Goal: Find specific page/section: Find specific page/section

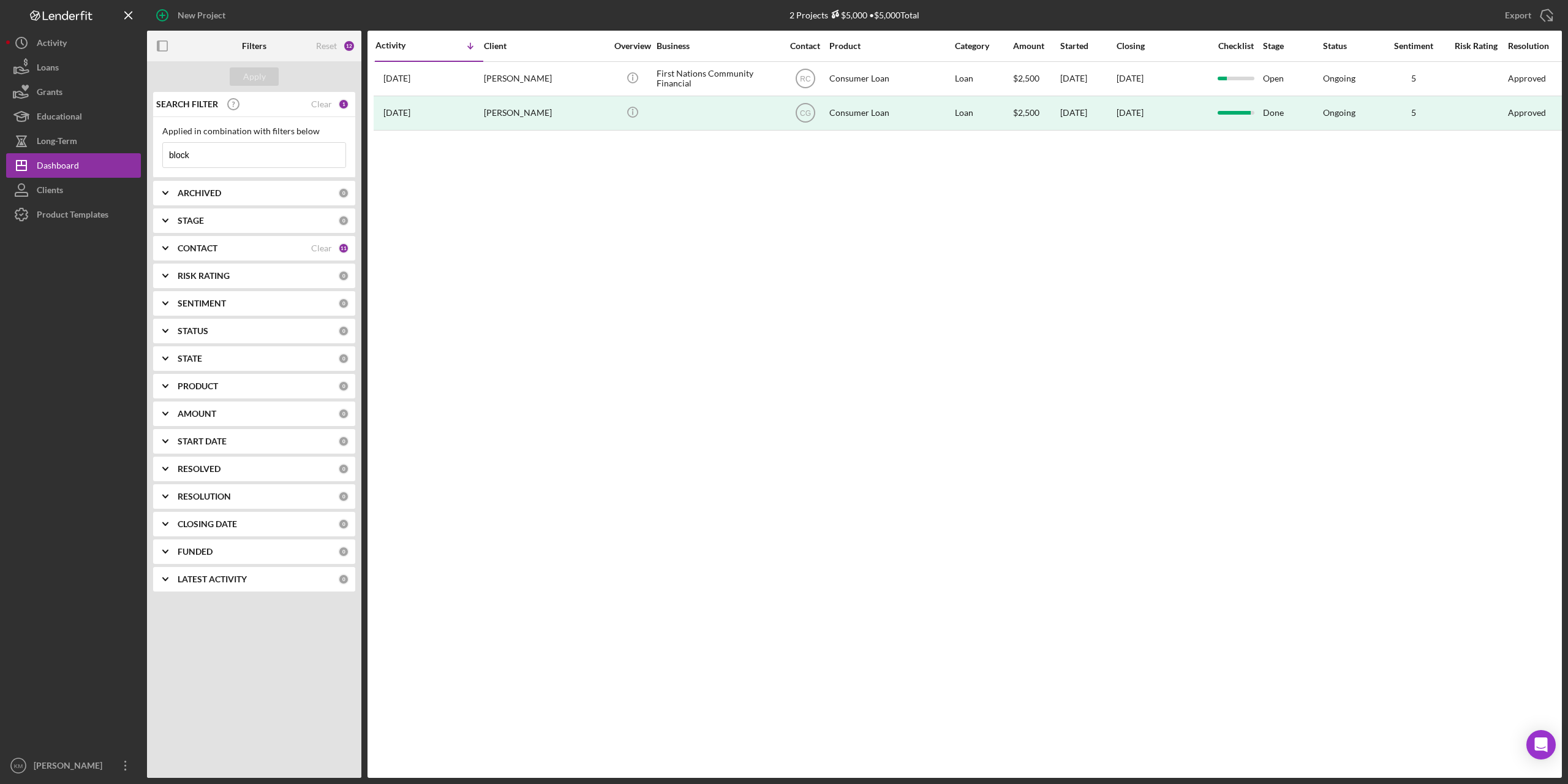
click at [204, 160] on input "block" at bounding box center [254, 155] width 183 height 25
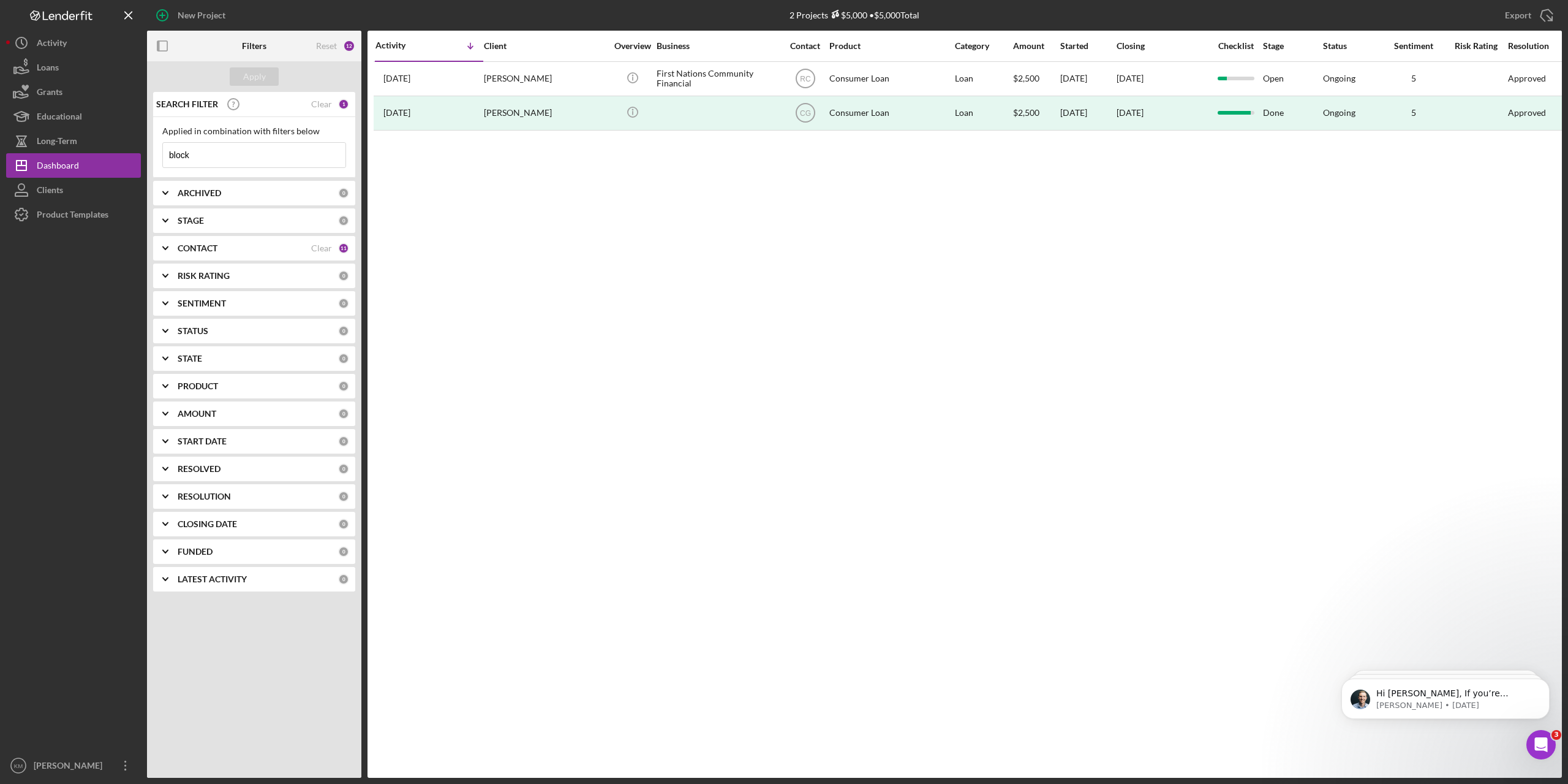
click at [204, 160] on input "block" at bounding box center [254, 155] width 183 height 25
click at [250, 84] on div "Apply" at bounding box center [254, 76] width 23 height 19
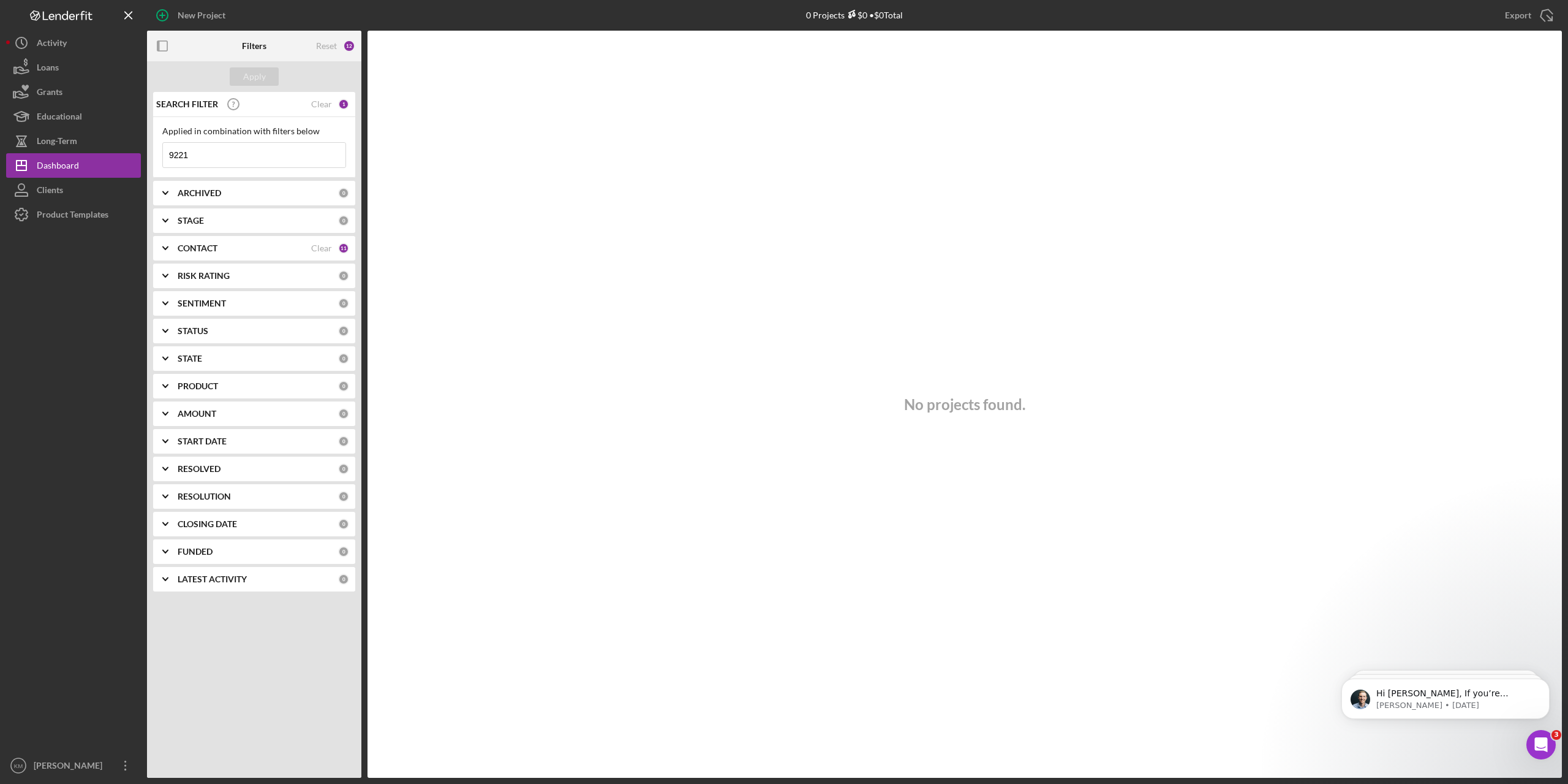
click at [307, 249] on div "CONTACT" at bounding box center [244, 248] width 134 height 10
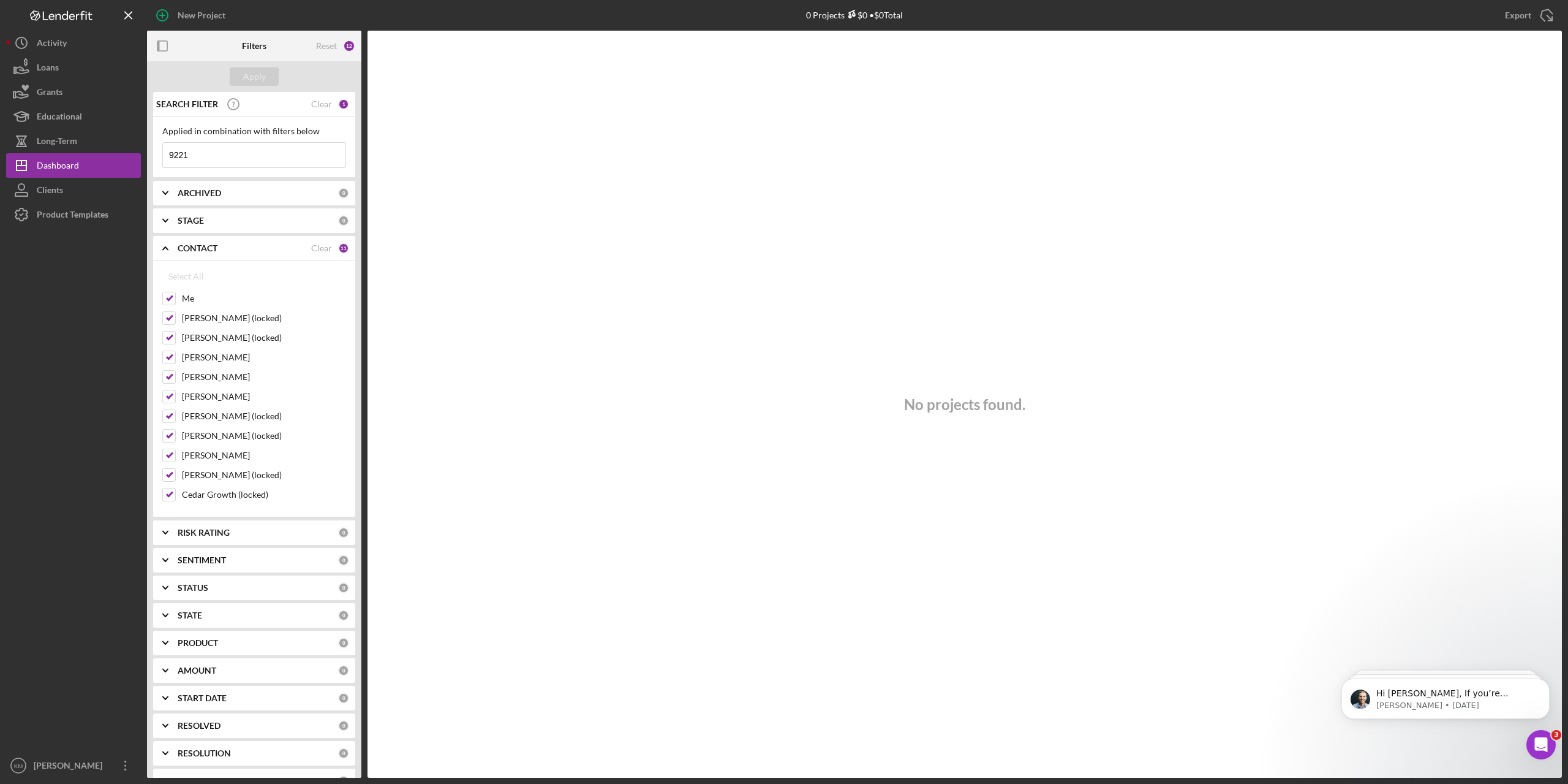
click at [201, 161] on input "9221" at bounding box center [254, 155] width 183 height 25
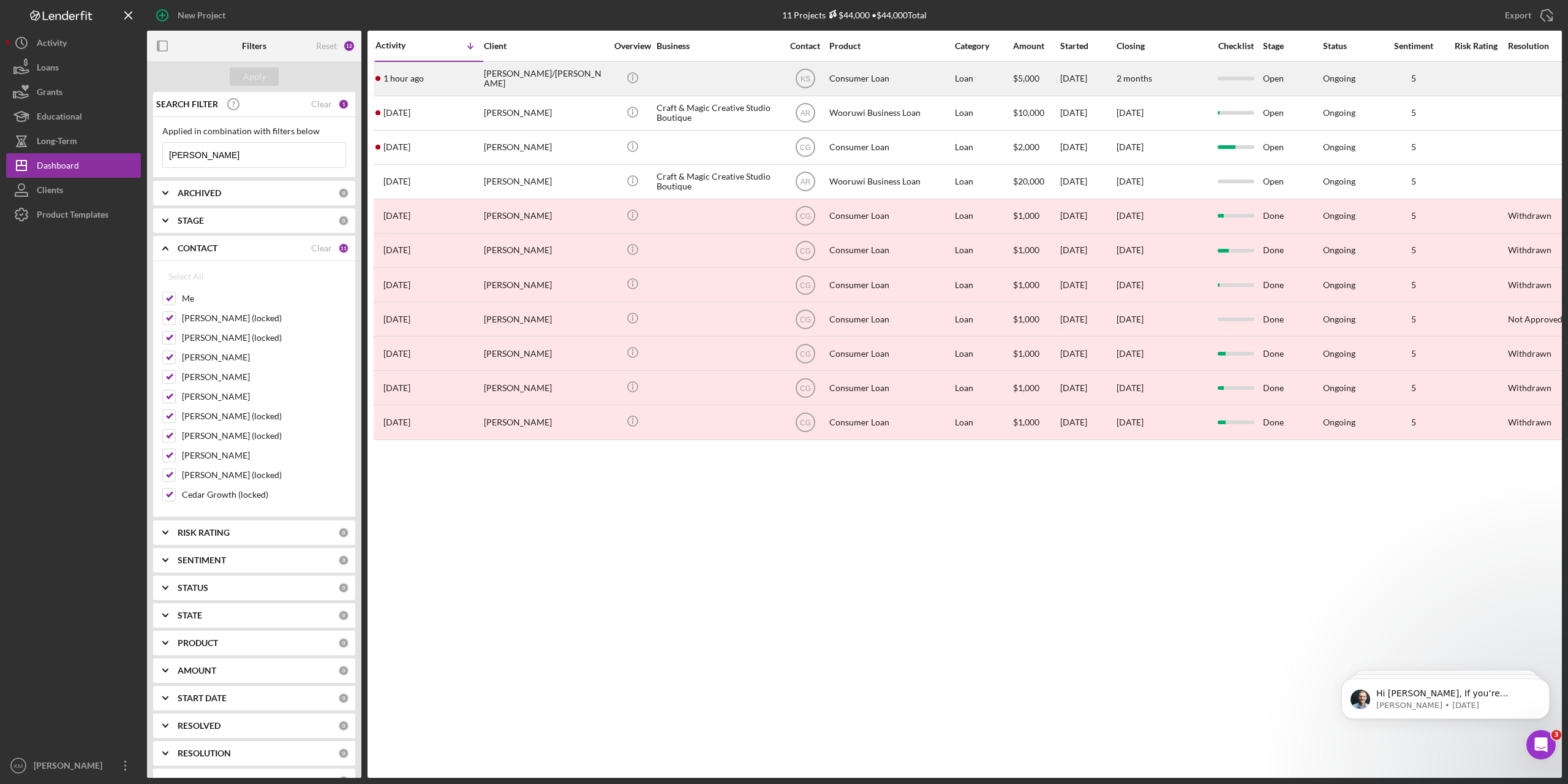
type input "[PERSON_NAME]"
click at [501, 79] on div "[PERSON_NAME]/[PERSON_NAME]" at bounding box center [545, 78] width 122 height 33
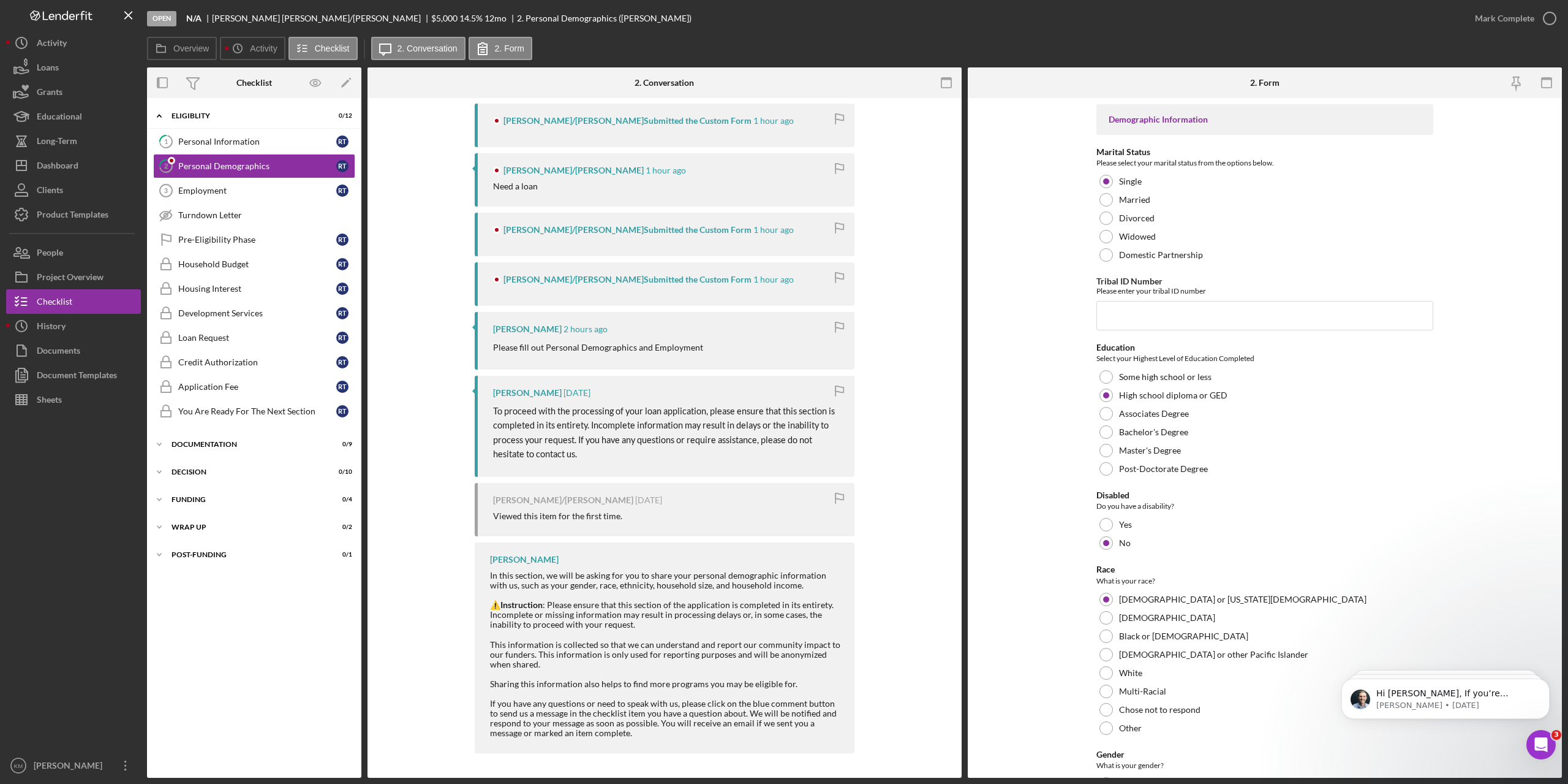
scroll to position [174, 0]
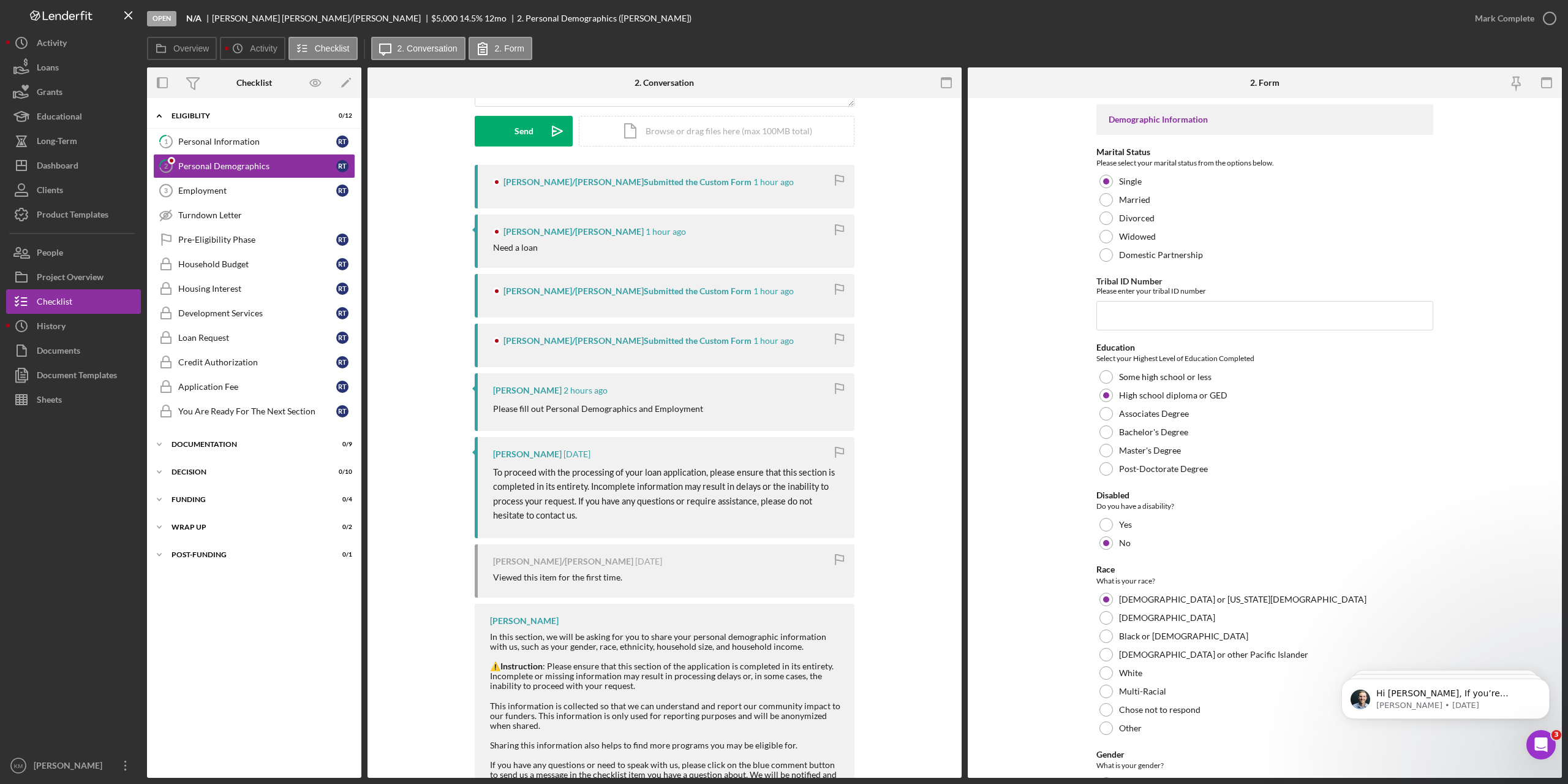
click at [304, 634] on div "Icon/Expander Eligiblity 0 / 12 1 Personal Information R T 2 Personal Demograph…" at bounding box center [254, 438] width 214 height 667
click at [401, 546] on div "[PERSON_NAME]/[PERSON_NAME] Submitted the Custom Form 1 hour ago [PERSON_NAME]/…" at bounding box center [665, 492] width 558 height 656
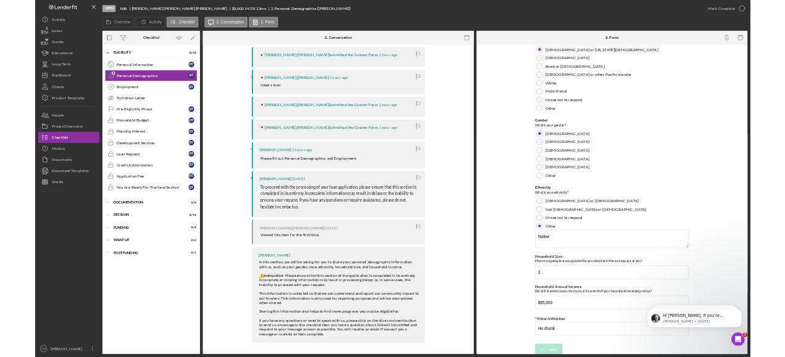
scroll to position [498, 0]
